Goal: Information Seeking & Learning: Find specific fact

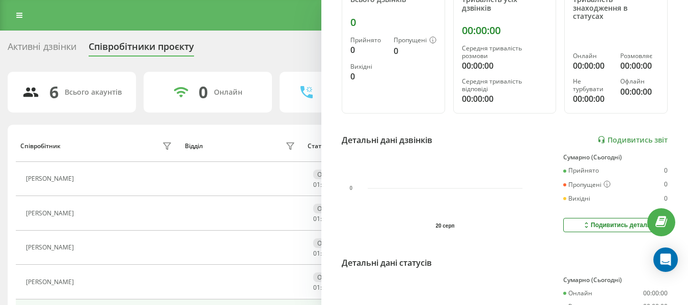
scroll to position [153, 0]
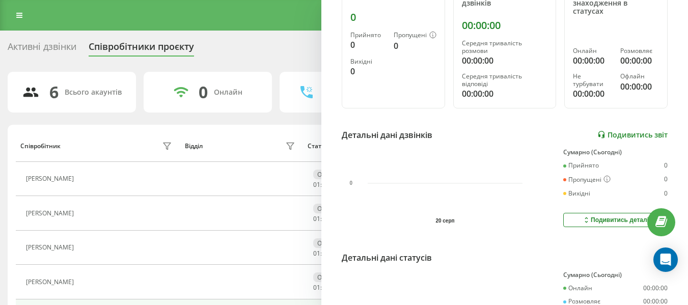
click at [609, 137] on link "Подивитись звіт" at bounding box center [632, 134] width 70 height 9
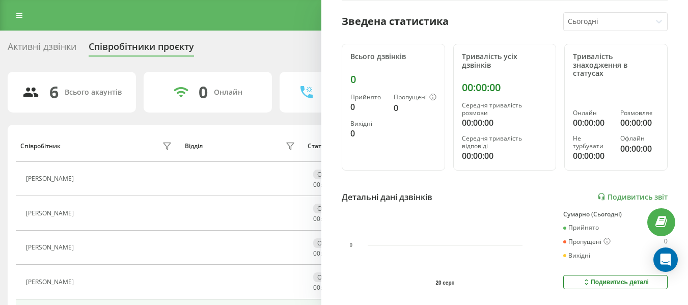
scroll to position [204, 0]
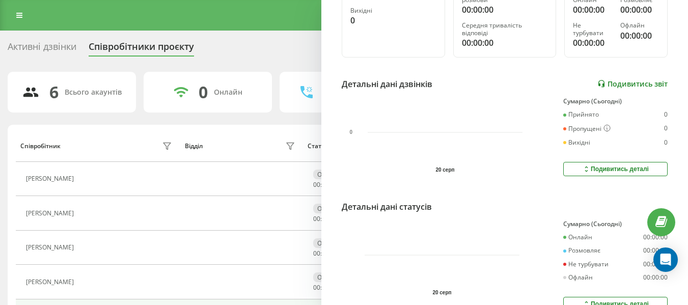
click at [629, 81] on link "Подивитись звіт" at bounding box center [632, 83] width 70 height 9
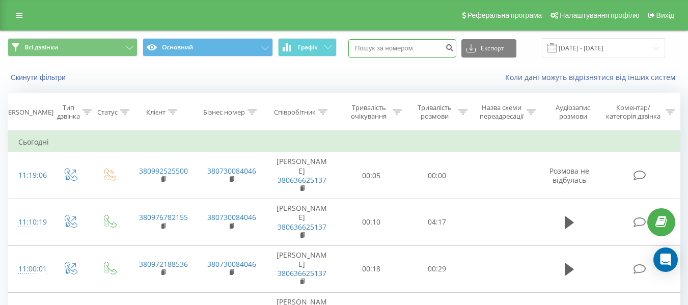
click at [410, 51] on input at bounding box center [402, 48] width 108 height 18
paste input "+380953600868"
type input "+380953600868"
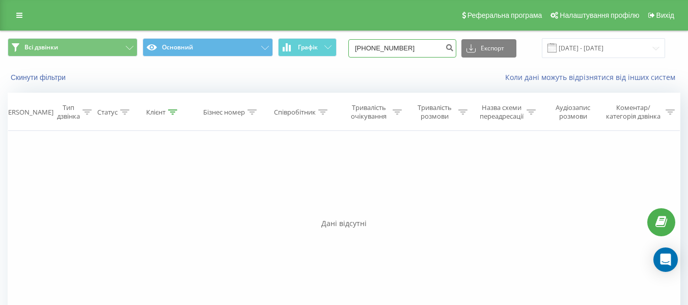
click at [367, 48] on input "+380953600868" at bounding box center [402, 48] width 108 height 18
type input "380953600868"
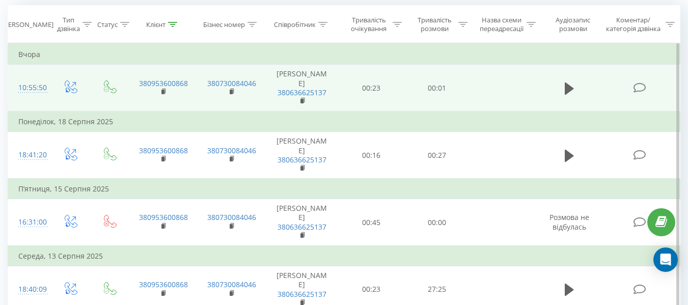
scroll to position [51, 0]
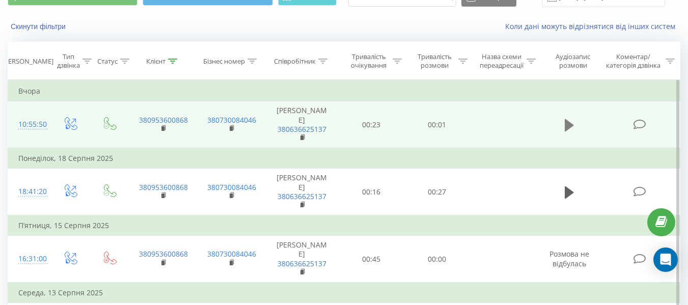
click at [566, 120] on icon at bounding box center [569, 125] width 9 height 12
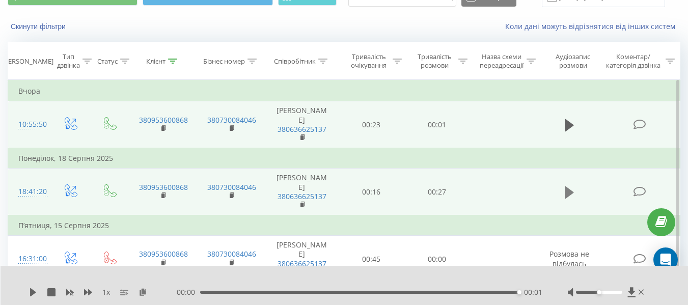
click at [571, 186] on icon at bounding box center [569, 192] width 9 height 12
click at [27, 292] on div "1 x - 00:04 00:23 00:23" at bounding box center [345, 285] width 688 height 39
click at [37, 291] on icon at bounding box center [33, 292] width 8 height 8
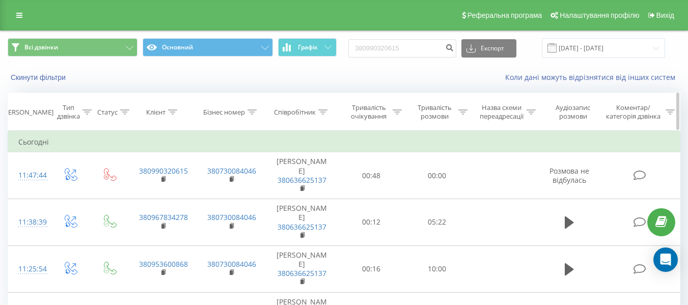
type input "380990320615"
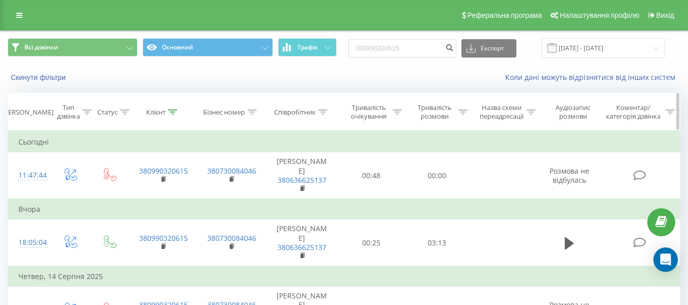
scroll to position [102, 0]
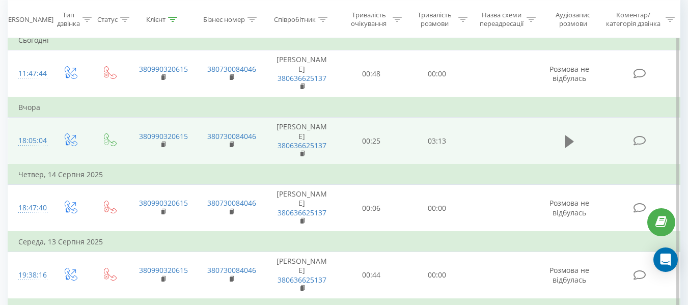
click at [566, 135] on icon at bounding box center [569, 141] width 9 height 12
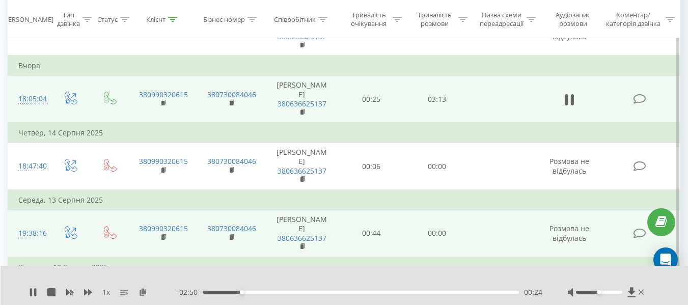
scroll to position [195, 0]
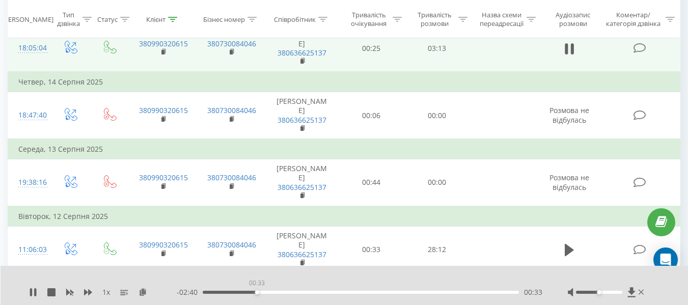
click at [257, 292] on div "00:33" at bounding box center [361, 292] width 316 height 3
click at [314, 292] on div "01:08" at bounding box center [361, 292] width 316 height 3
click at [326, 293] on div "01:15" at bounding box center [361, 292] width 316 height 3
click at [335, 292] on div "01:17" at bounding box center [361, 292] width 316 height 3
click at [355, 293] on div "01:27" at bounding box center [361, 292] width 316 height 3
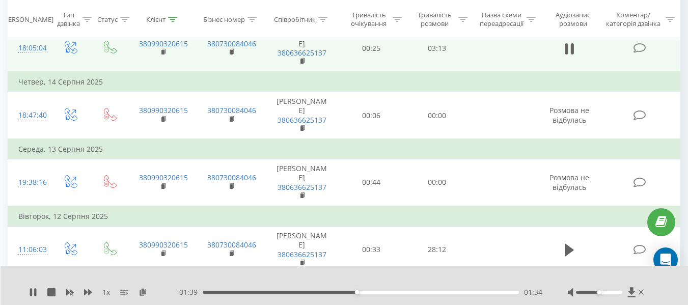
click at [364, 293] on div "01:34" at bounding box center [361, 292] width 316 height 3
click at [382, 293] on div "01:50" at bounding box center [361, 292] width 316 height 3
click at [395, 293] on div "01:51" at bounding box center [361, 292] width 316 height 3
click at [410, 293] on div "01:58" at bounding box center [361, 292] width 316 height 3
click at [422, 294] on div "- 01:05 02:08 02:08" at bounding box center [360, 292] width 366 height 10
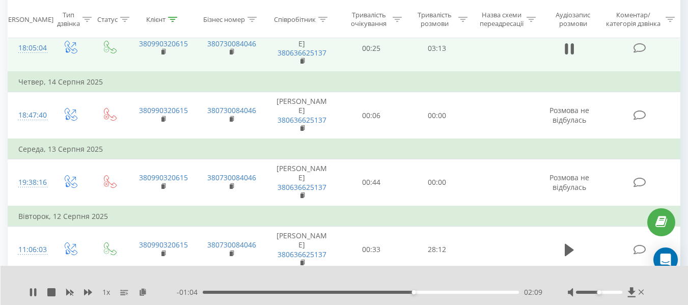
click at [428, 292] on div "02:09" at bounding box center [361, 292] width 316 height 3
click at [448, 292] on div "02:22" at bounding box center [361, 292] width 316 height 3
click at [458, 292] on div "02:32" at bounding box center [361, 292] width 316 height 3
click at [644, 293] on div at bounding box center [607, 292] width 78 height 10
click at [642, 293] on icon at bounding box center [642, 292] width 6 height 8
